Goal: Task Accomplishment & Management: Use online tool/utility

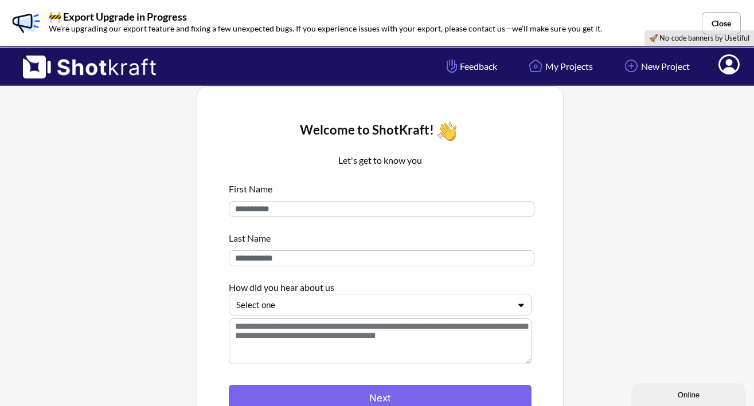
click at [295, 207] on input at bounding box center [381, 209] width 305 height 16
type input "****"
type input "*"
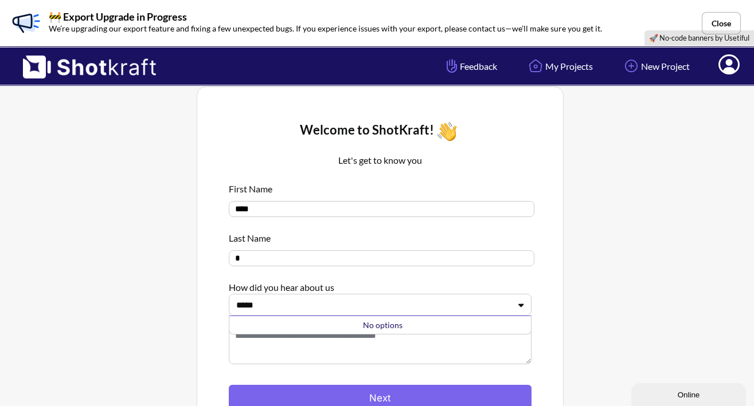
type input "******"
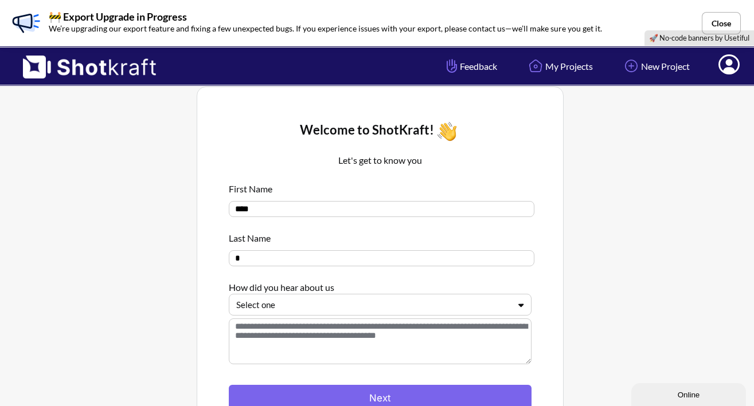
click at [273, 307] on div at bounding box center [373, 305] width 274 height 13
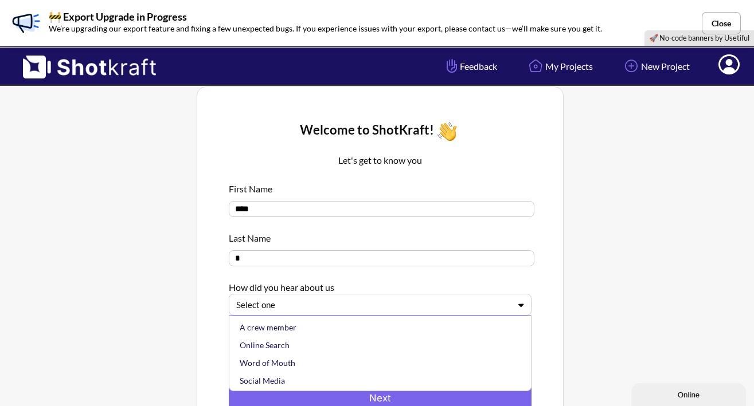
click at [301, 307] on div at bounding box center [373, 305] width 274 height 13
click at [289, 347] on div "Online Search" at bounding box center [382, 345] width 291 height 18
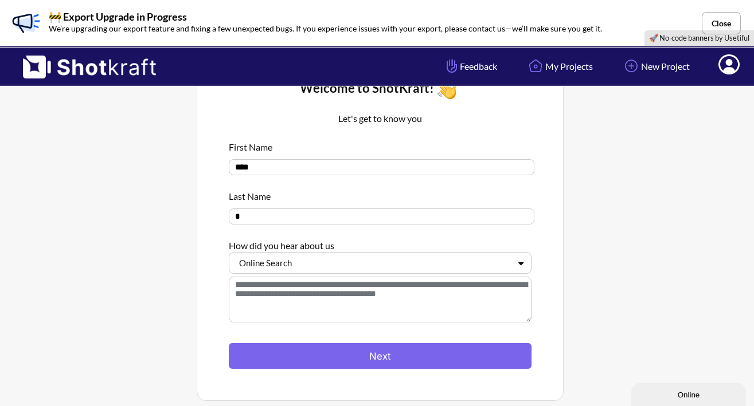
scroll to position [73, 0]
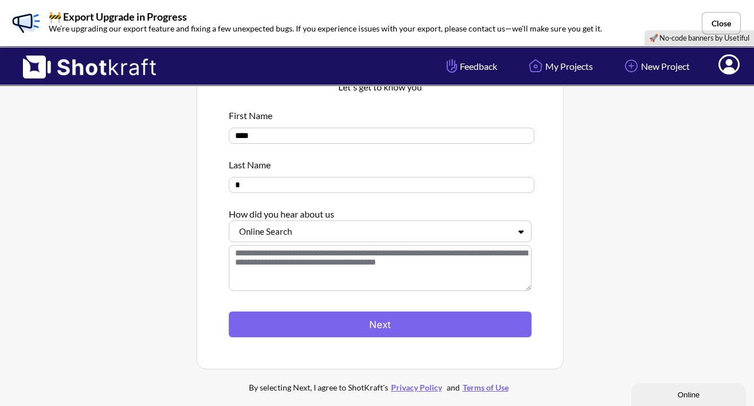
click at [364, 255] on textarea at bounding box center [380, 268] width 303 height 46
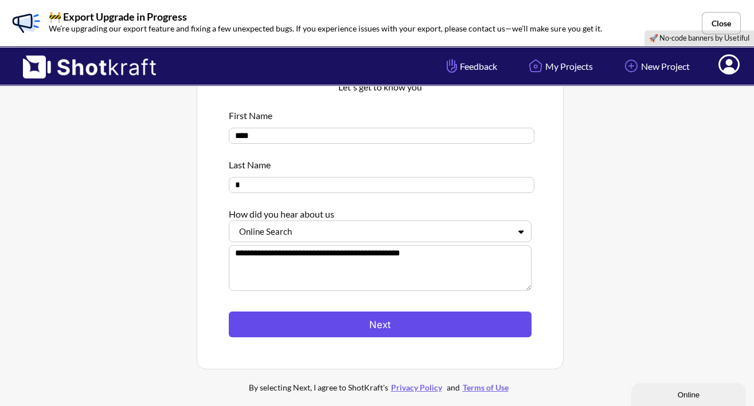
type textarea "**********"
click at [385, 333] on button "Next" at bounding box center [380, 325] width 303 height 26
click at [377, 324] on button "Next" at bounding box center [380, 325] width 303 height 26
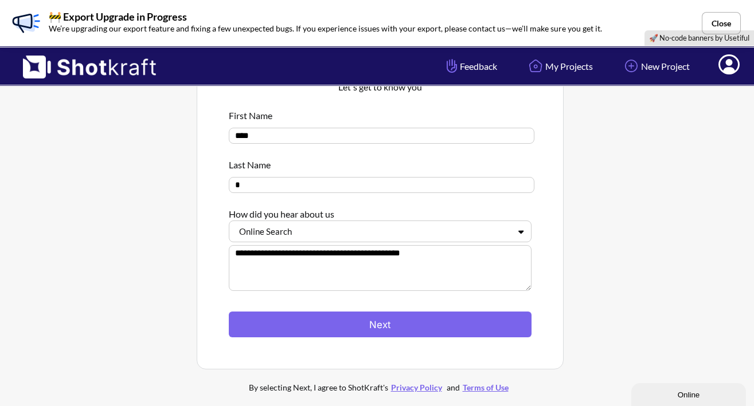
click at [540, 325] on div "**********" at bounding box center [379, 191] width 331 height 321
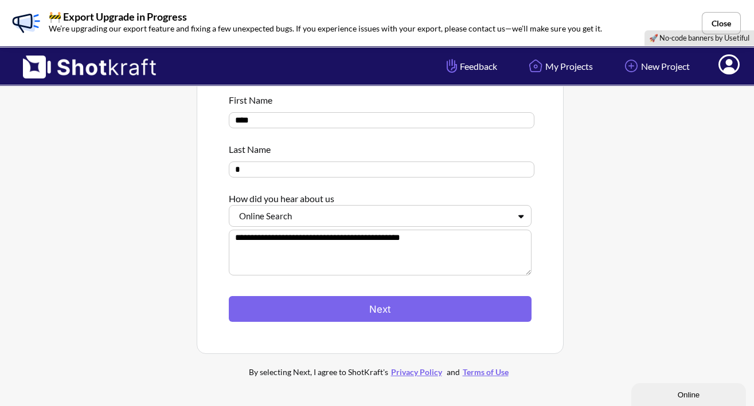
scroll to position [134, 0]
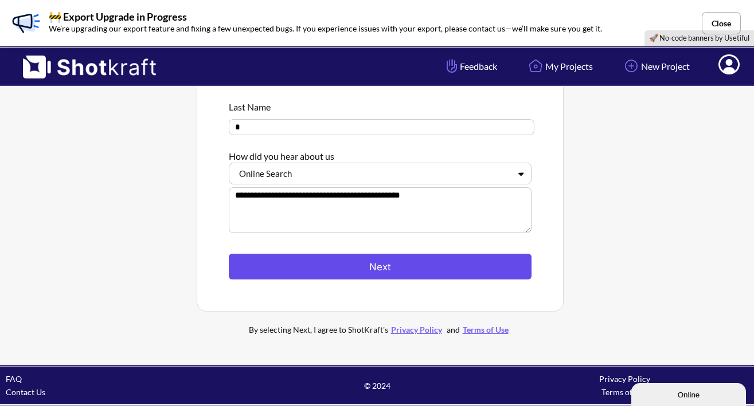
click at [352, 266] on button "Next" at bounding box center [380, 267] width 303 height 26
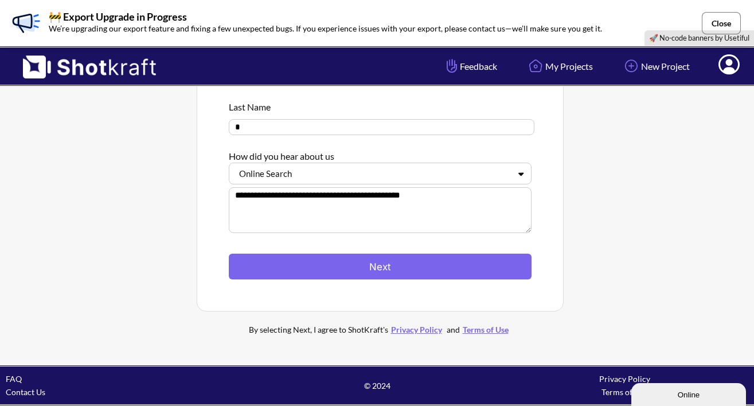
click at [722, 14] on button "Close" at bounding box center [720, 23] width 39 height 22
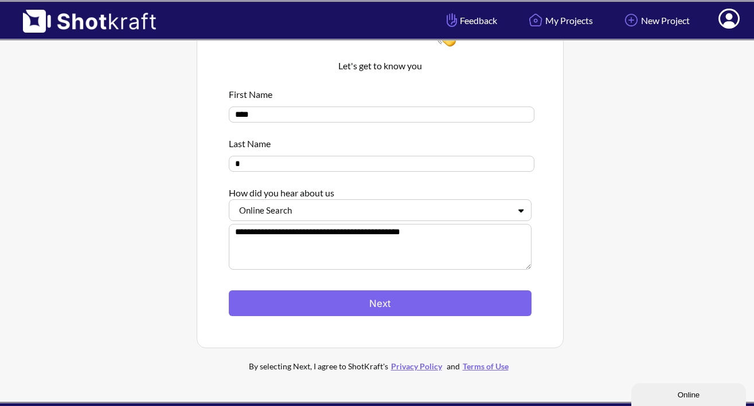
scroll to position [0, 0]
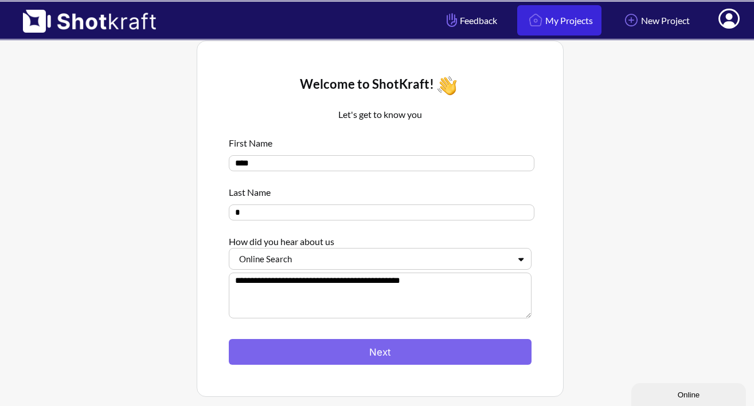
click at [544, 23] on link "My Projects" at bounding box center [559, 20] width 84 height 30
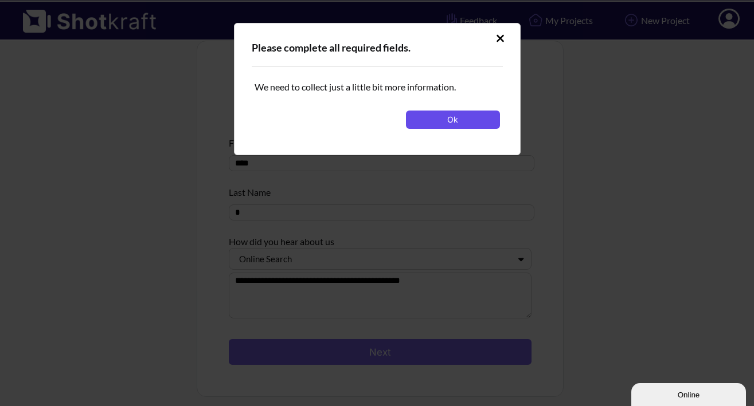
click at [450, 119] on button "Ok" at bounding box center [453, 120] width 94 height 18
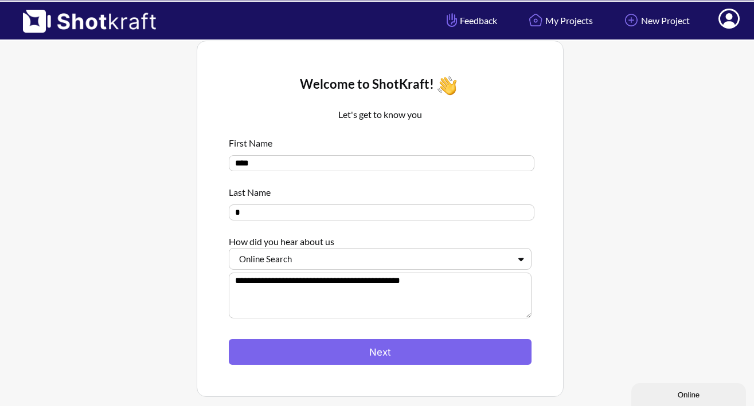
click at [321, 215] on input "*" at bounding box center [381, 213] width 305 height 16
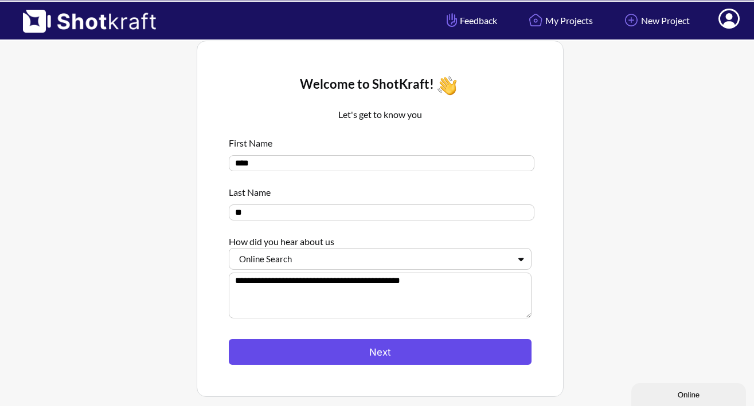
type input "**"
click at [350, 350] on button "Next" at bounding box center [380, 352] width 303 height 26
click at [401, 358] on button "Next" at bounding box center [380, 352] width 303 height 26
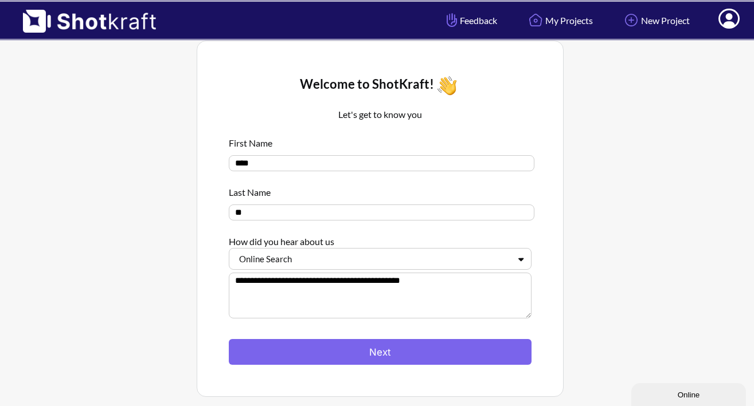
click at [364, 312] on textarea "**********" at bounding box center [380, 296] width 303 height 46
type textarea "**********"
click at [323, 221] on input "**" at bounding box center [381, 213] width 305 height 16
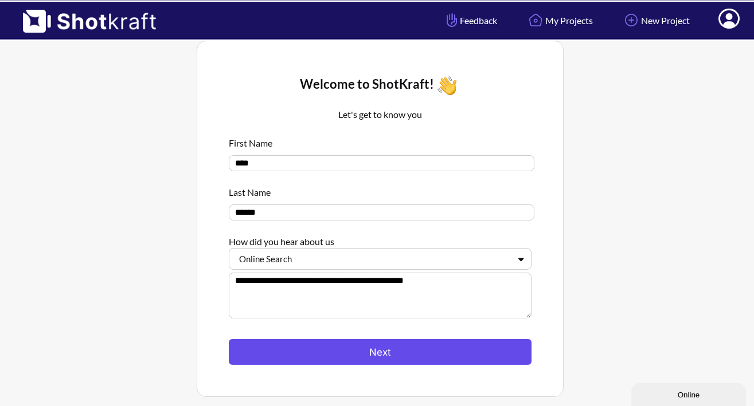
type input "******"
click at [362, 355] on button "Next" at bounding box center [380, 352] width 303 height 26
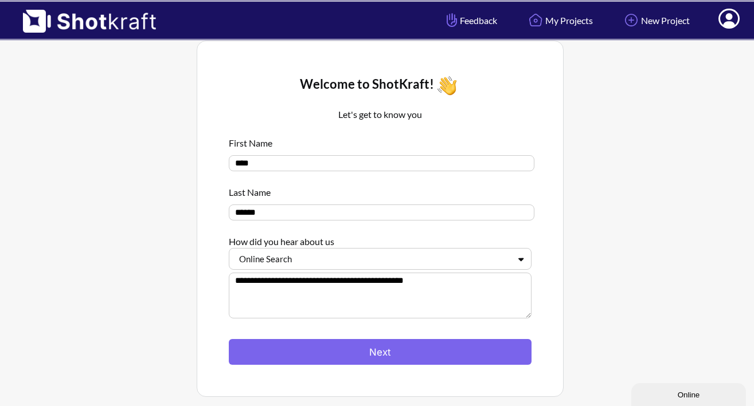
click at [456, 21] on span "Feedback" at bounding box center [470, 20] width 53 height 13
click at [558, 19] on link "My Projects" at bounding box center [559, 20] width 84 height 30
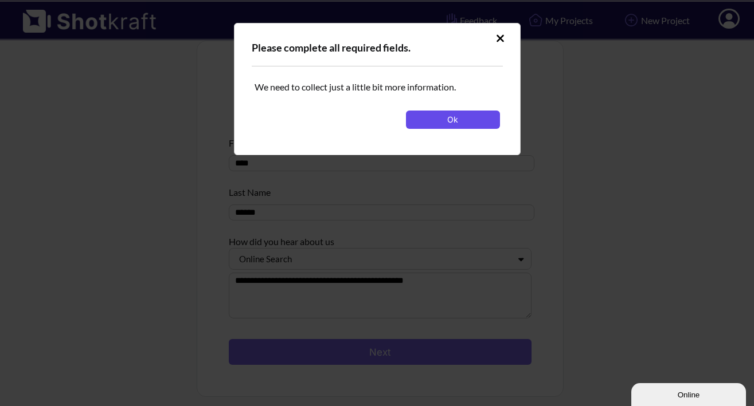
click at [457, 125] on button "Ok" at bounding box center [453, 120] width 94 height 18
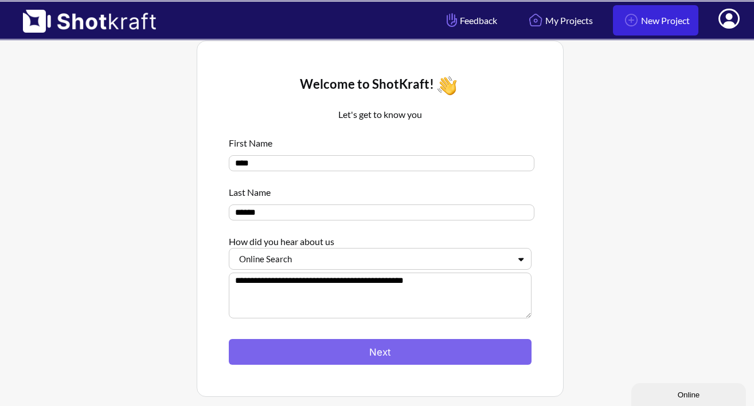
click at [634, 15] on link "New Project" at bounding box center [655, 20] width 85 height 30
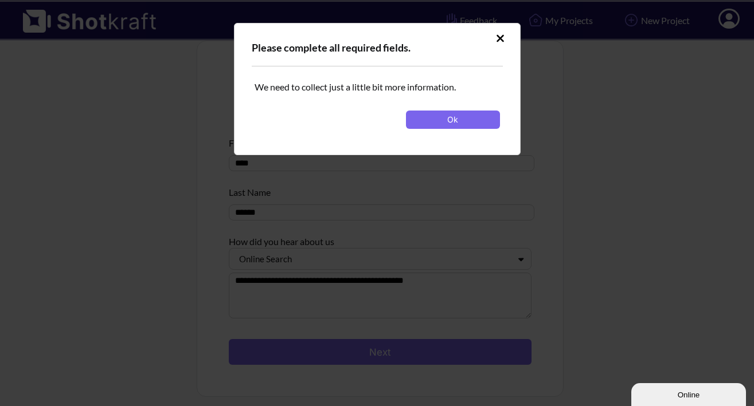
click at [449, 130] on div "Ok" at bounding box center [379, 120] width 251 height 30
click at [452, 123] on button "Ok" at bounding box center [453, 120] width 94 height 18
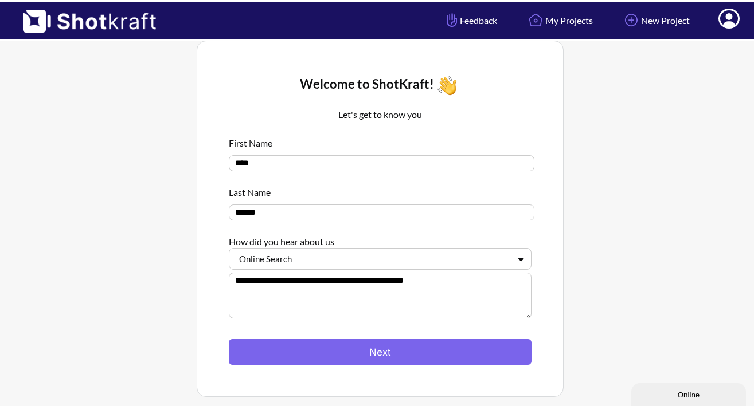
click at [725, 23] on icon at bounding box center [729, 20] width 12 height 14
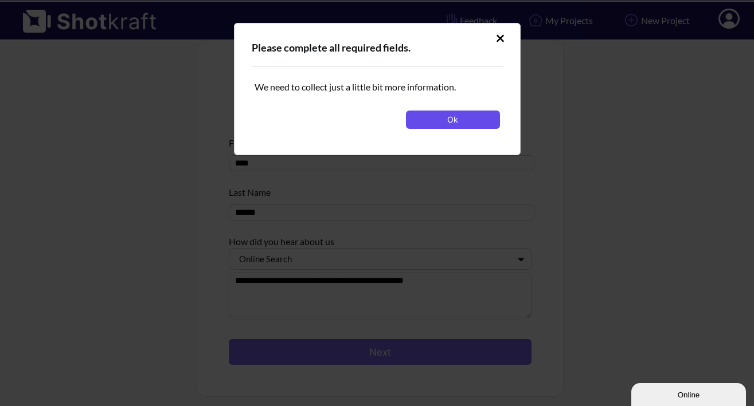
click at [439, 127] on button "Ok" at bounding box center [453, 120] width 94 height 18
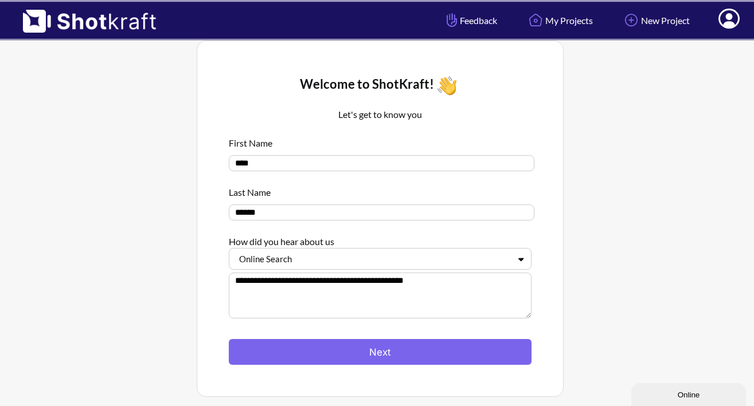
click at [328, 267] on div "Online Search" at bounding box center [373, 259] width 276 height 15
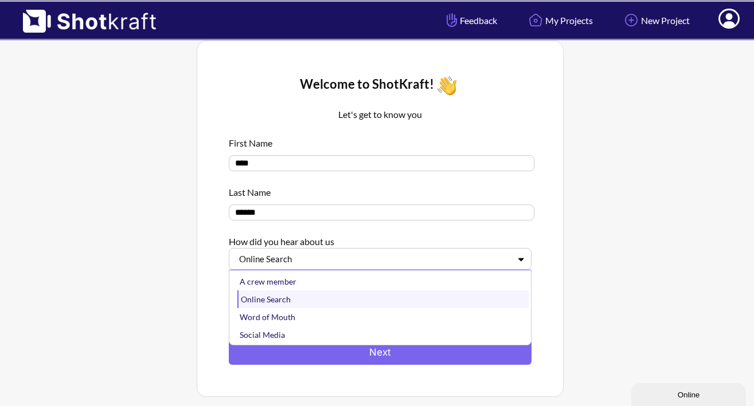
click at [308, 301] on div "Online Search" at bounding box center [382, 300] width 291 height 18
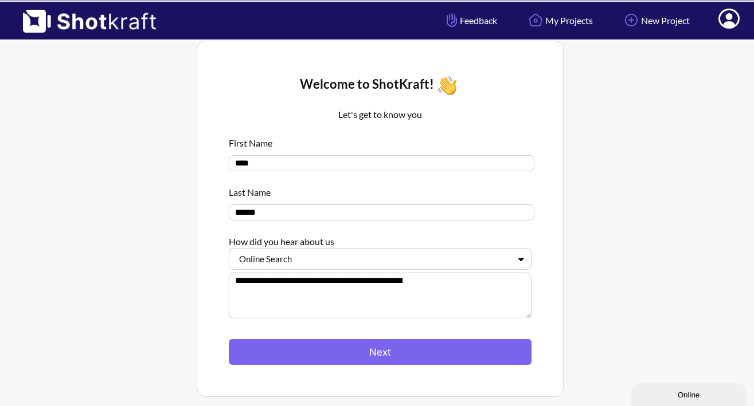
click at [292, 295] on textarea "**********" at bounding box center [380, 296] width 303 height 46
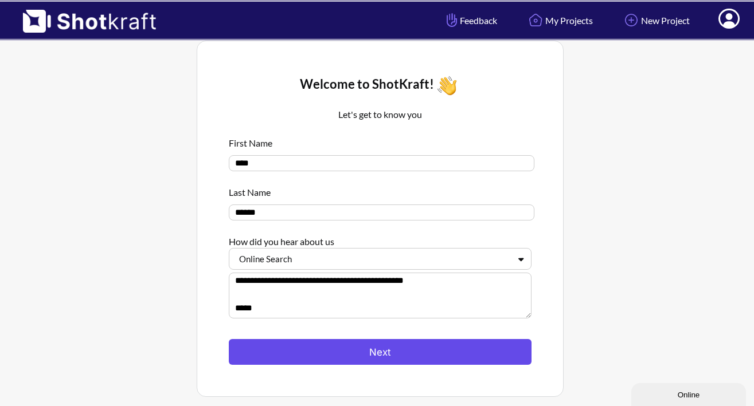
type textarea "**********"
click at [339, 362] on button "Next" at bounding box center [380, 352] width 303 height 26
click at [379, 346] on button "Next" at bounding box center [380, 352] width 303 height 26
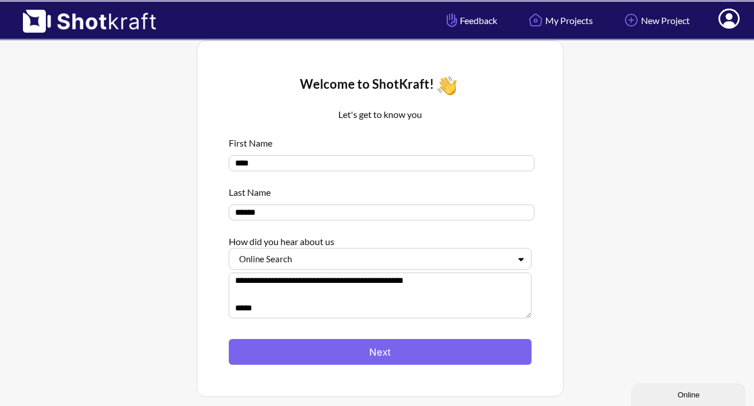
scroll to position [88, 0]
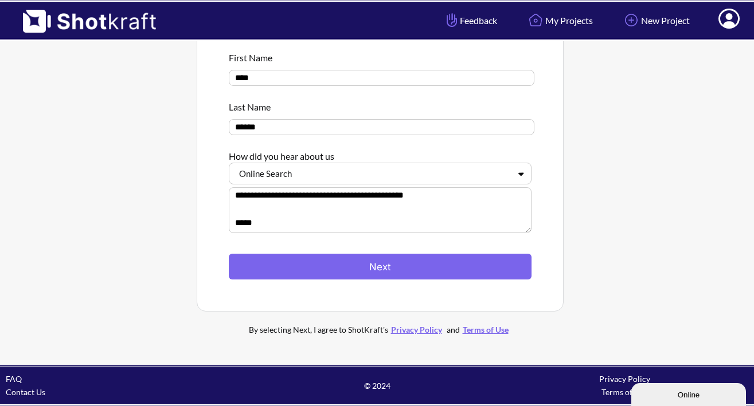
click at [420, 334] on link "Privacy Policy" at bounding box center [416, 330] width 57 height 10
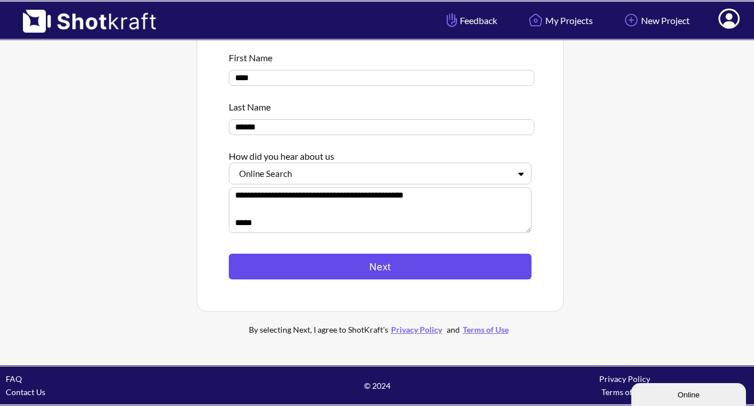
click at [424, 267] on button "Next" at bounding box center [380, 267] width 303 height 26
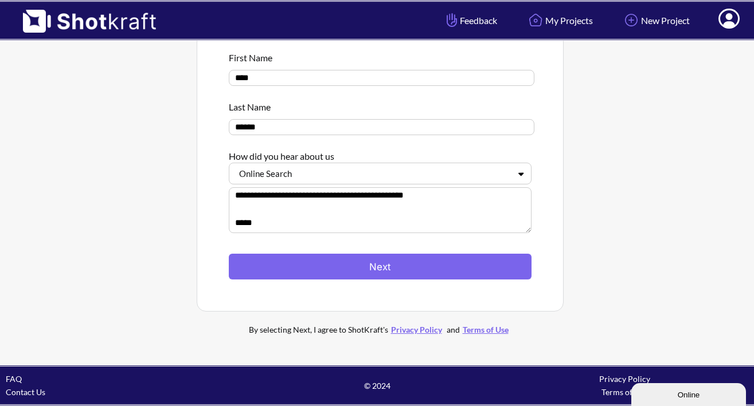
click at [487, 324] on div "By selecting Next, I agree to ShotKraft's Privacy Policy and Terms of Use" at bounding box center [379, 329] width 309 height 13
click at [482, 332] on link "Terms of Use" at bounding box center [486, 330] width 52 height 10
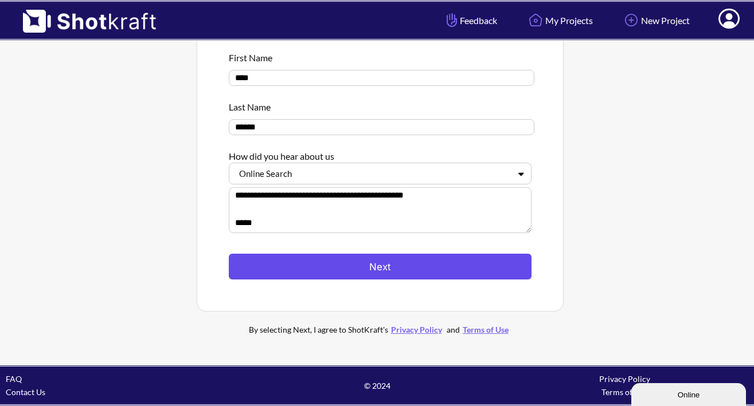
click at [416, 260] on button "Next" at bounding box center [380, 267] width 303 height 26
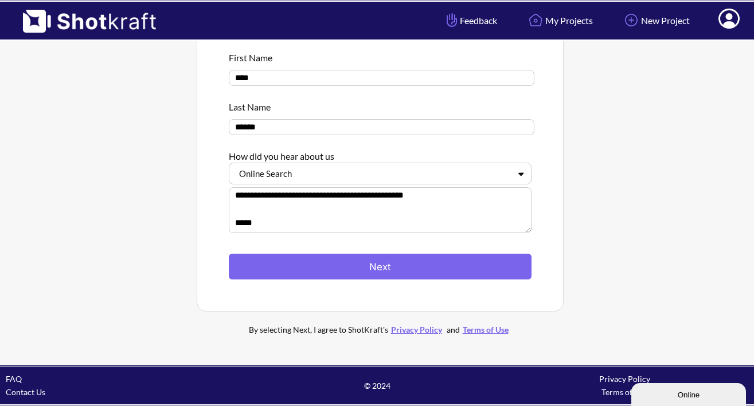
scroll to position [0, 0]
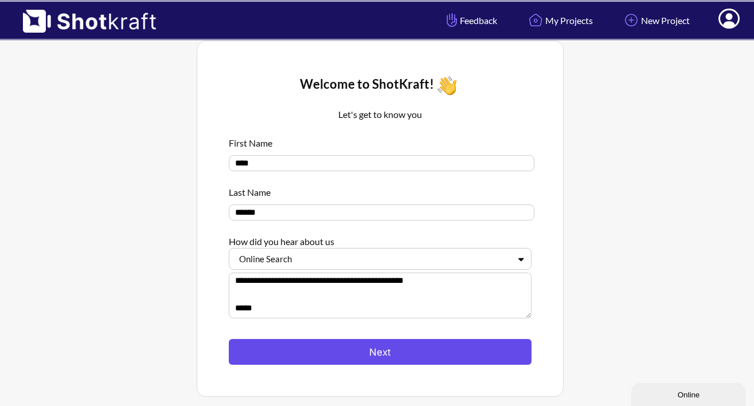
click at [382, 348] on button "Next" at bounding box center [380, 352] width 303 height 26
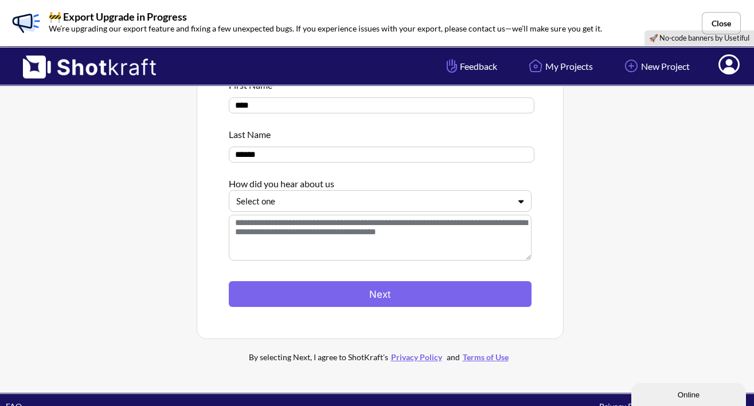
scroll to position [113, 0]
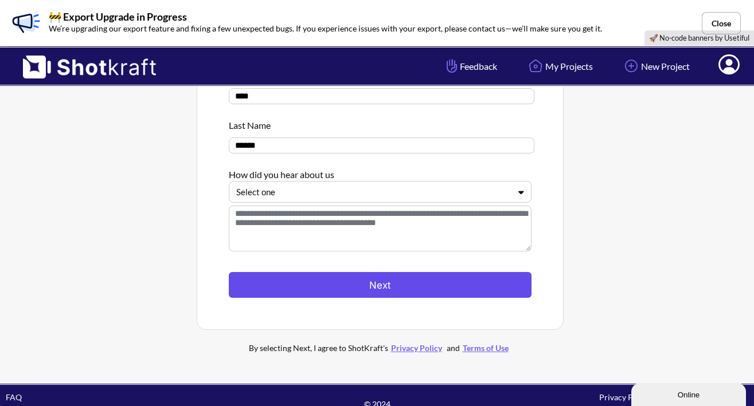
click at [386, 293] on button "Next" at bounding box center [380, 285] width 303 height 26
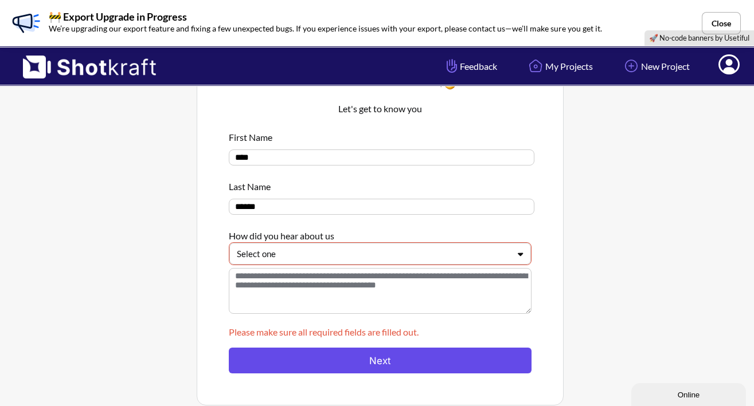
scroll to position [41, 0]
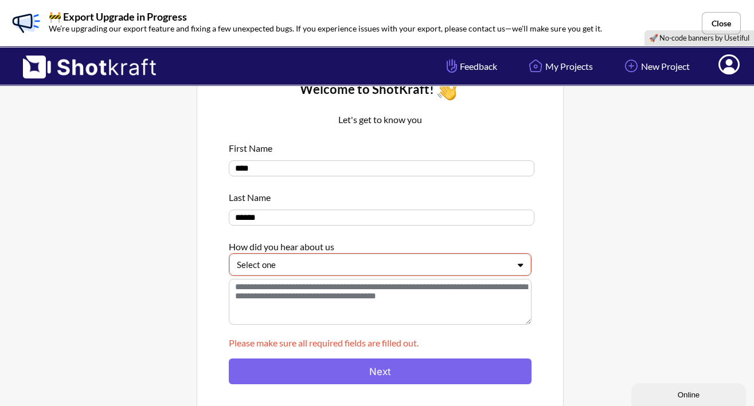
click at [354, 265] on div at bounding box center [373, 264] width 273 height 13
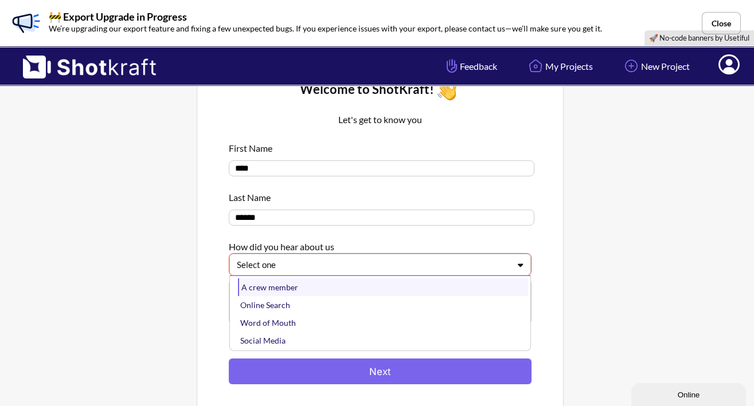
click at [337, 290] on div "A crew member" at bounding box center [383, 288] width 290 height 18
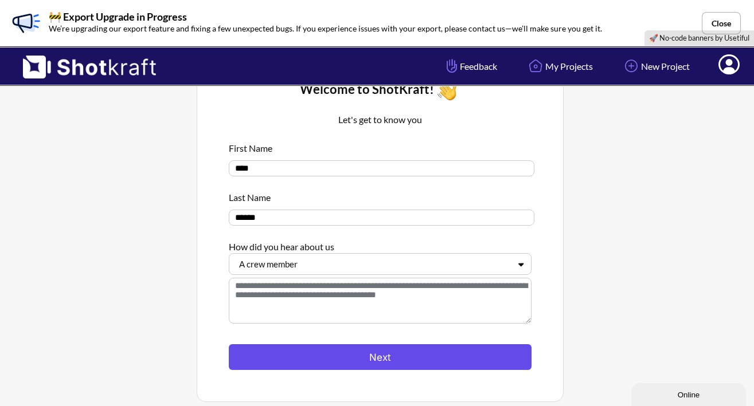
click at [346, 355] on button "Next" at bounding box center [380, 357] width 303 height 26
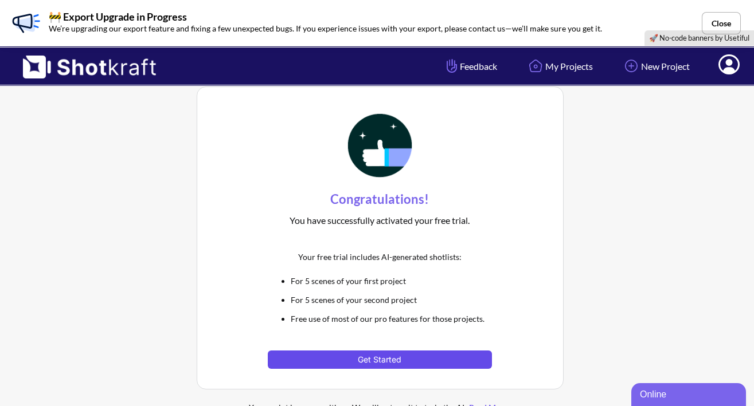
click at [354, 359] on button "Get Started" at bounding box center [380, 360] width 224 height 18
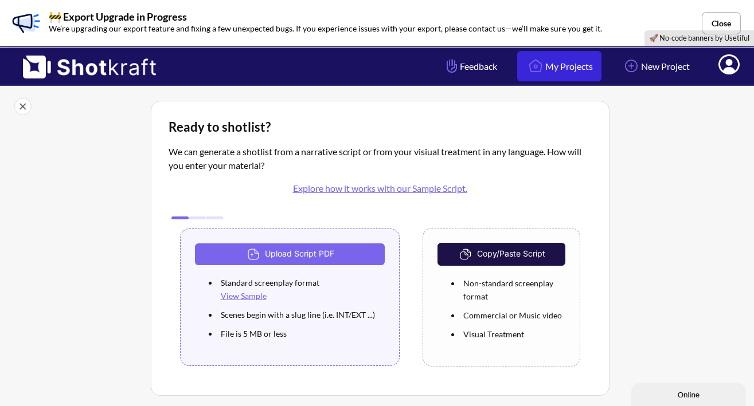
click at [555, 59] on link "My Projects" at bounding box center [559, 66] width 84 height 30
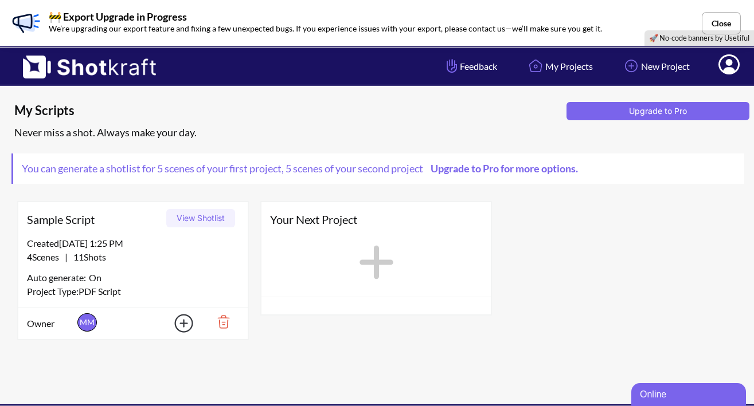
click at [374, 264] on icon at bounding box center [376, 263] width 34 height 34
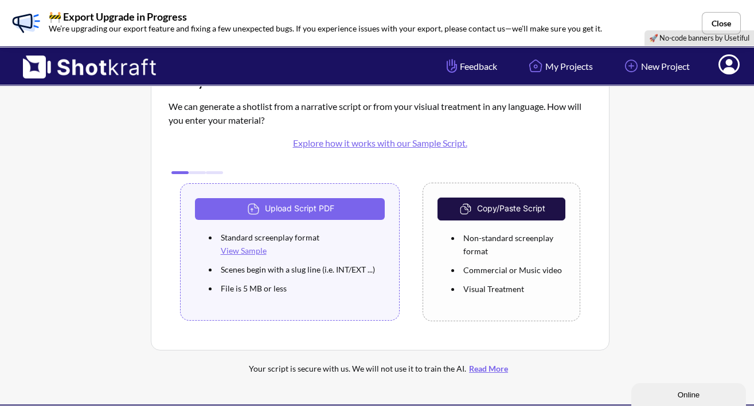
scroll to position [46, 0]
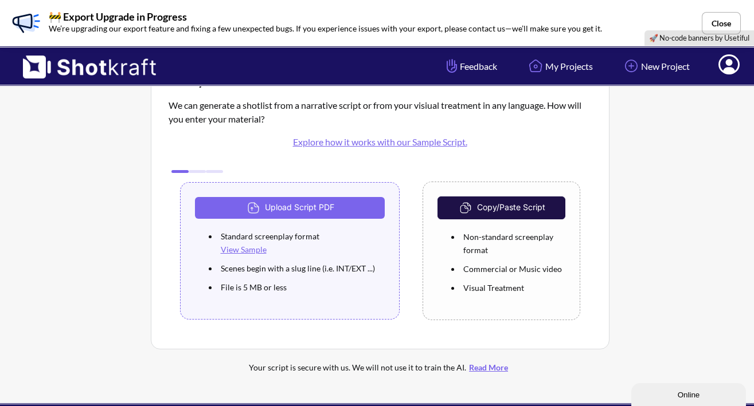
click at [492, 207] on button "Copy/Paste Script" at bounding box center [500, 208] width 127 height 23
